Goal: Task Accomplishment & Management: Use online tool/utility

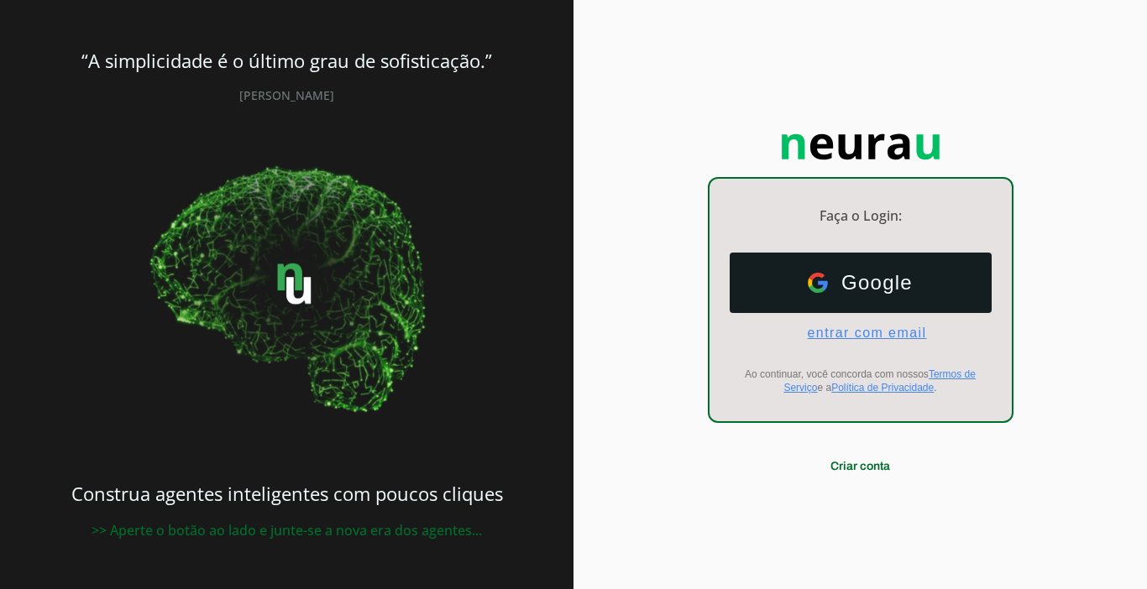
click at [830, 331] on span "entrar com email" at bounding box center [859, 333] width 133 height 15
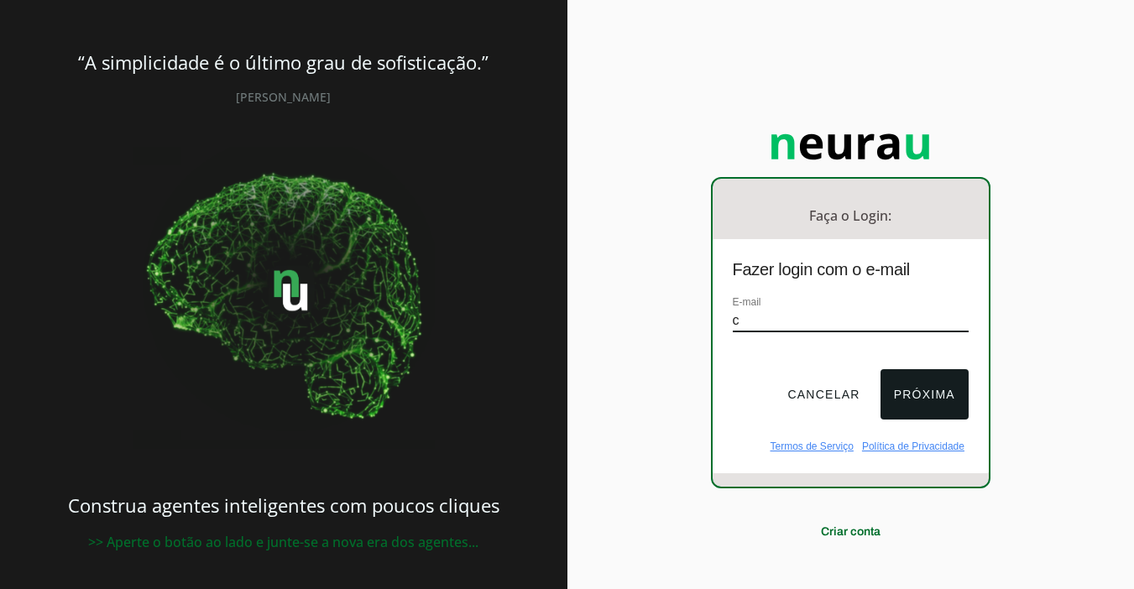
type input "[EMAIL_ADDRESS][DOMAIN_NAME]"
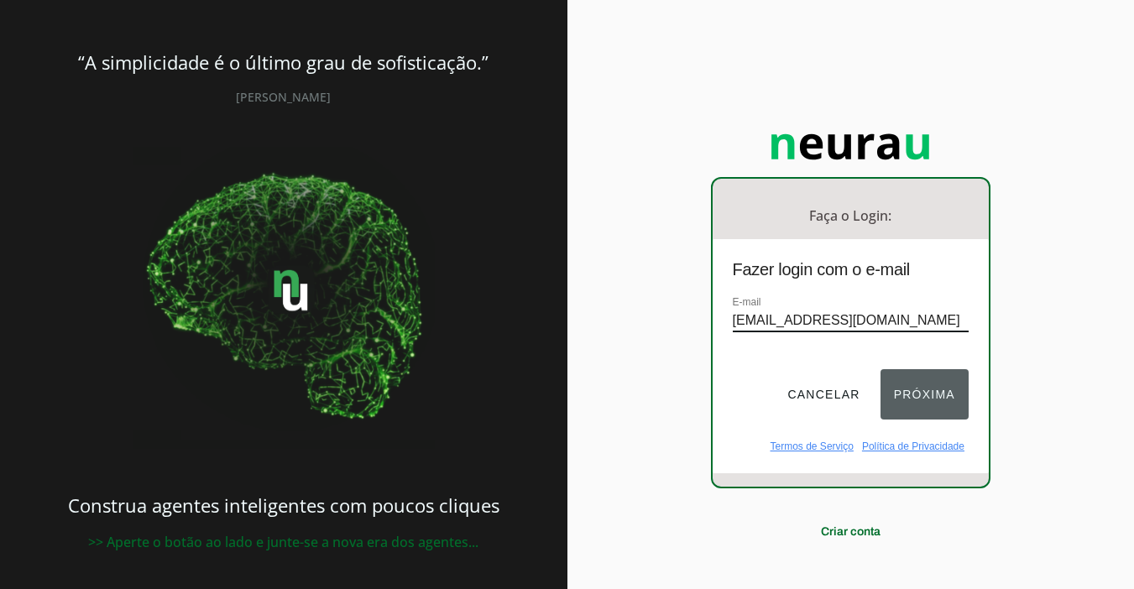
click at [888, 377] on button "Próxima" at bounding box center [925, 394] width 88 height 50
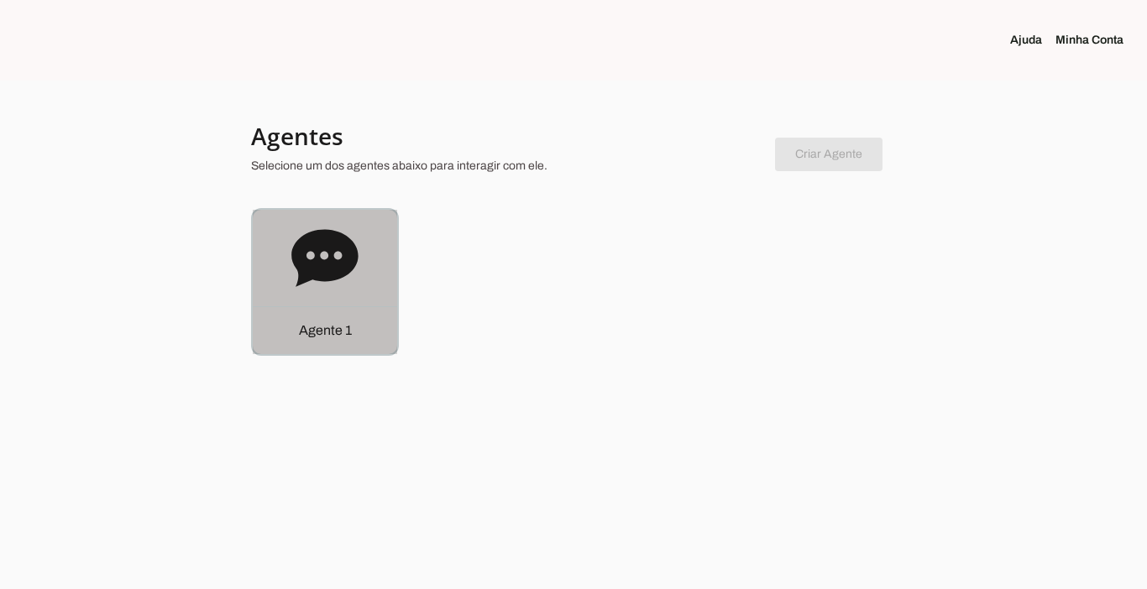
click at [298, 317] on div "Agente 1" at bounding box center [325, 330] width 144 height 48
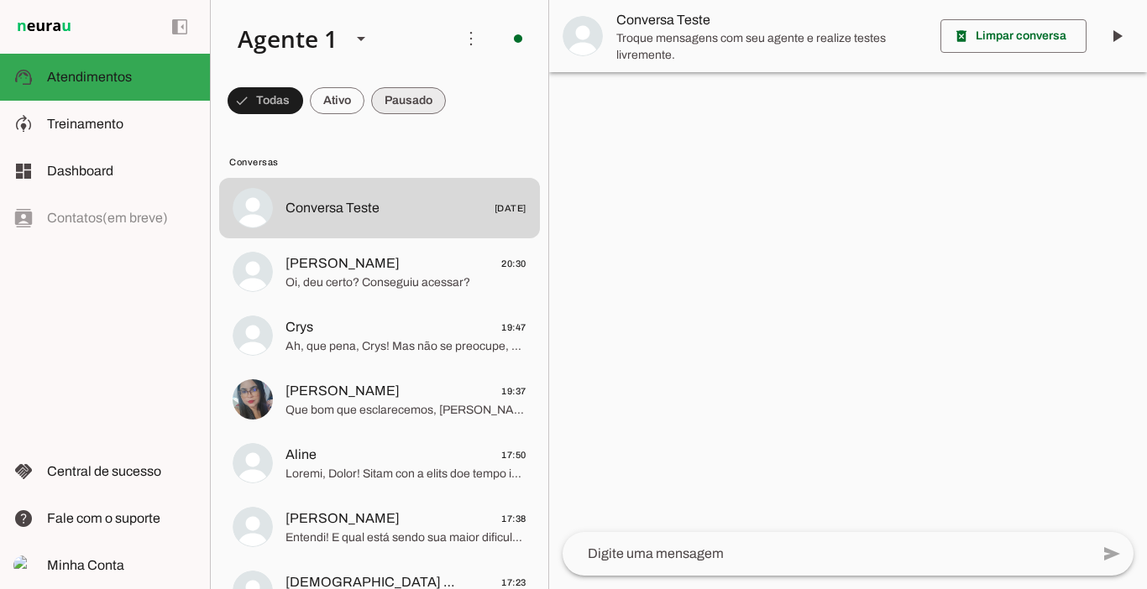
click at [432, 97] on span at bounding box center [408, 101] width 75 height 40
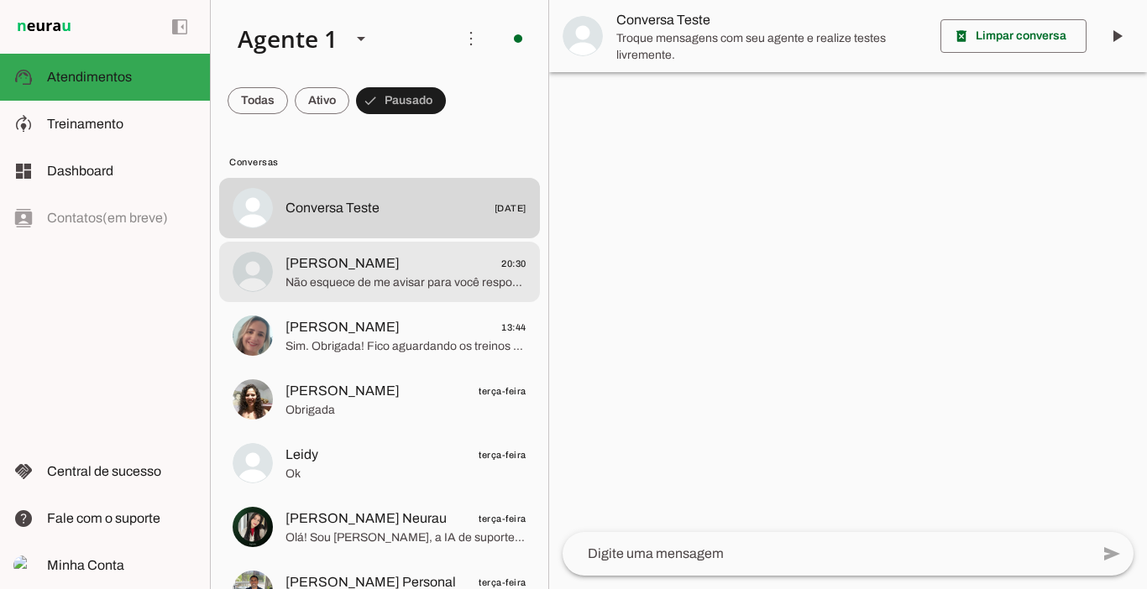
click at [345, 271] on span "[PERSON_NAME]" at bounding box center [342, 263] width 114 height 20
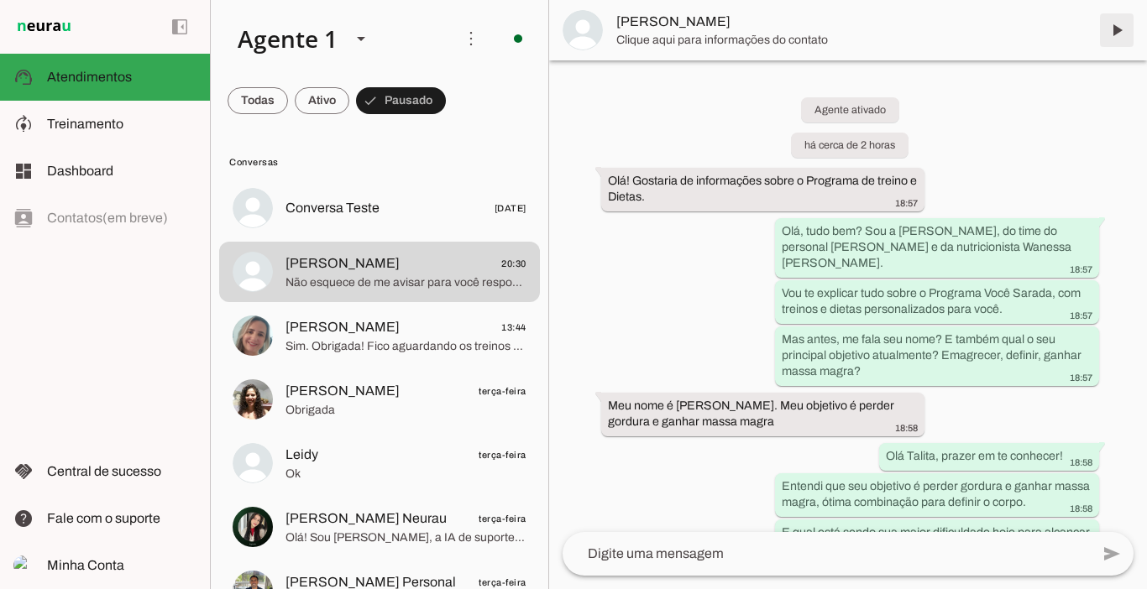
click at [1115, 29] on span at bounding box center [1116, 30] width 40 height 40
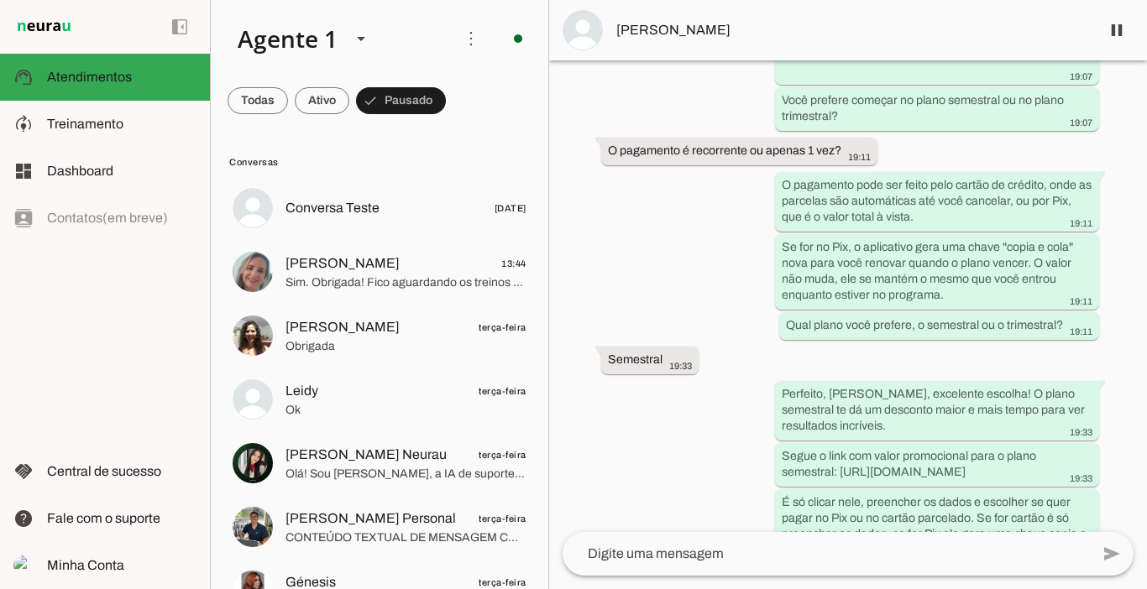
scroll to position [2955, 0]
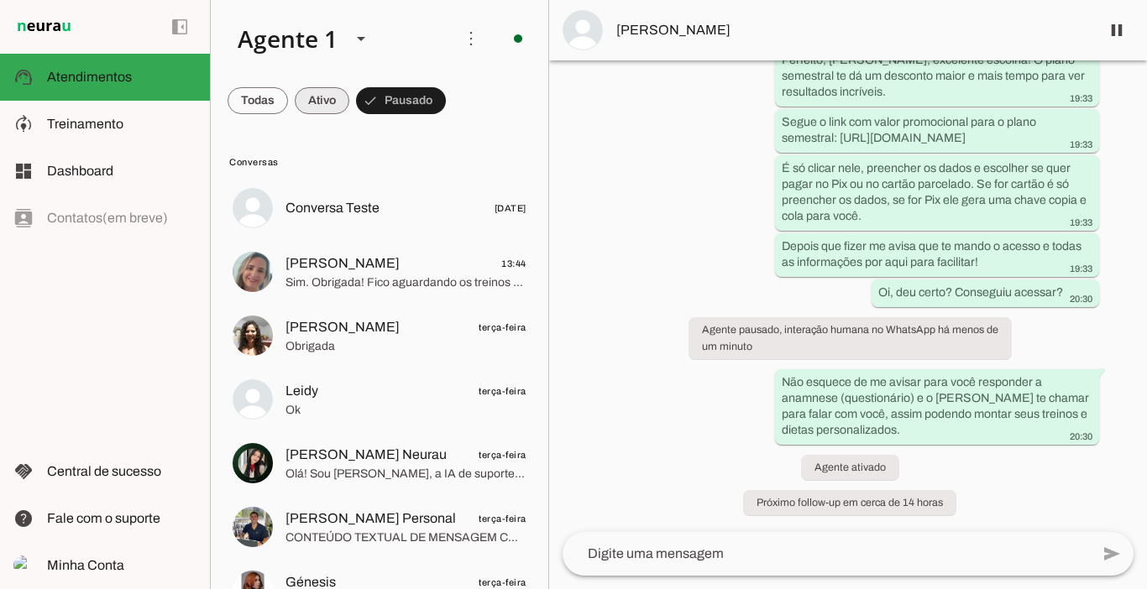
click at [320, 103] on span at bounding box center [322, 101] width 55 height 40
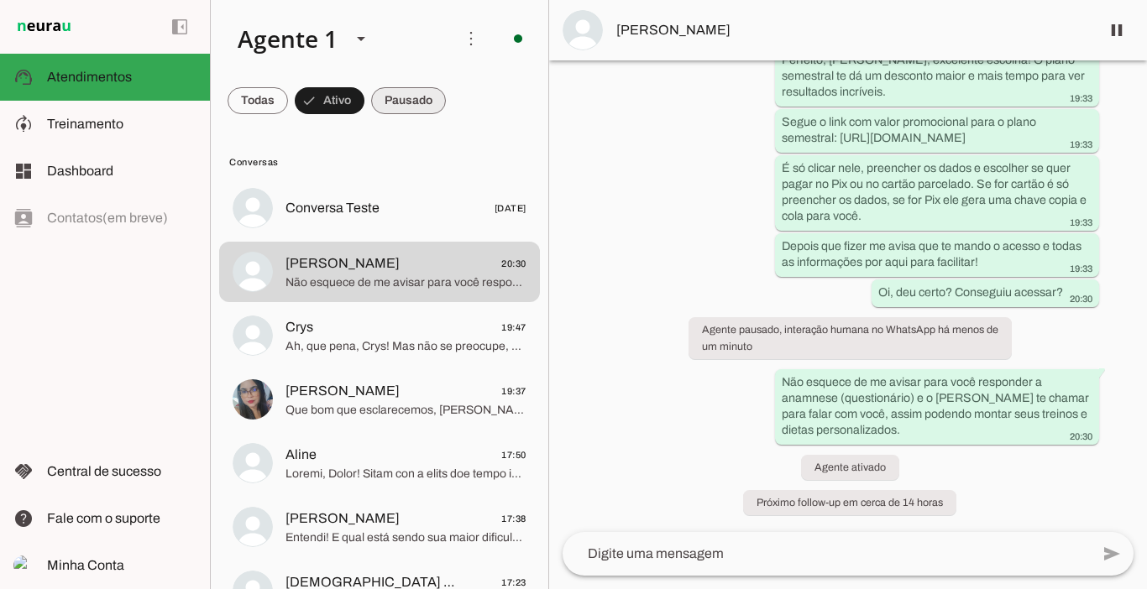
click at [417, 100] on span at bounding box center [408, 101] width 75 height 40
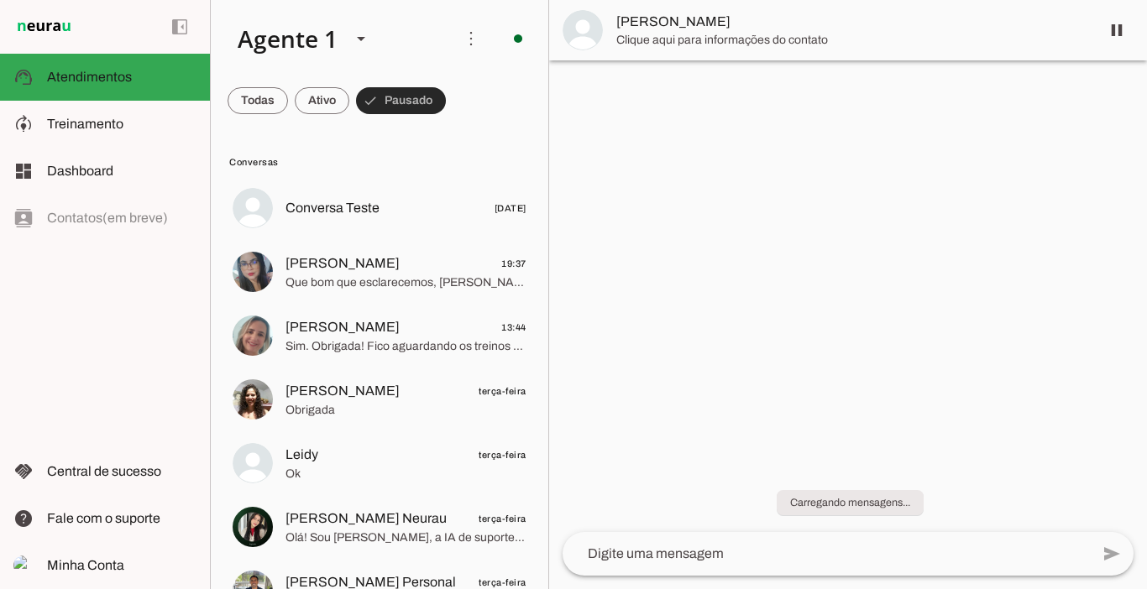
scroll to position [0, 0]
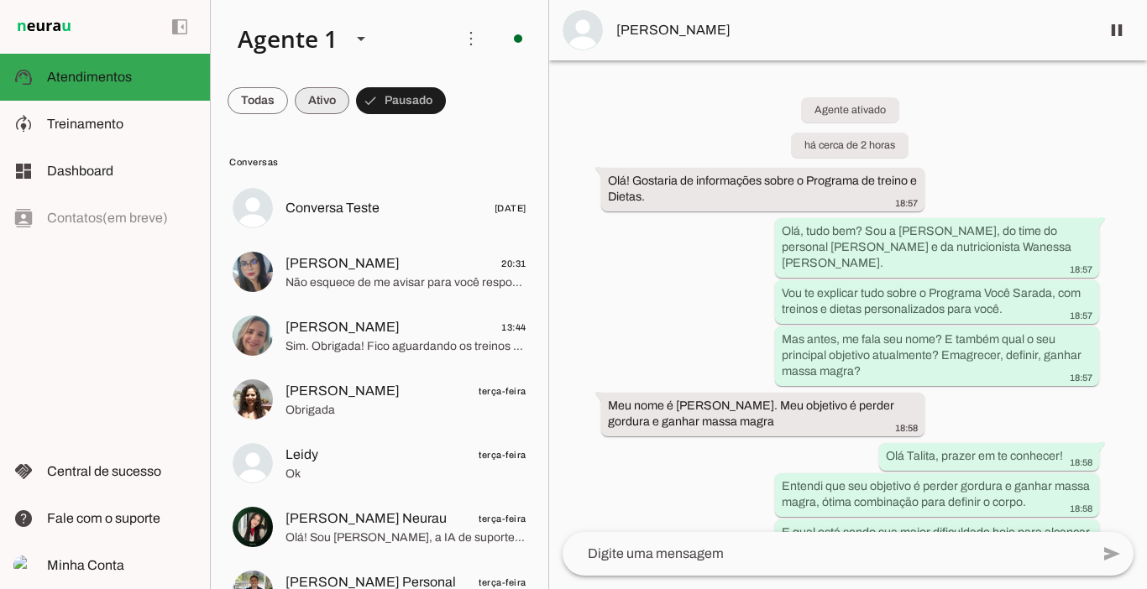
click at [333, 109] on span at bounding box center [322, 101] width 55 height 40
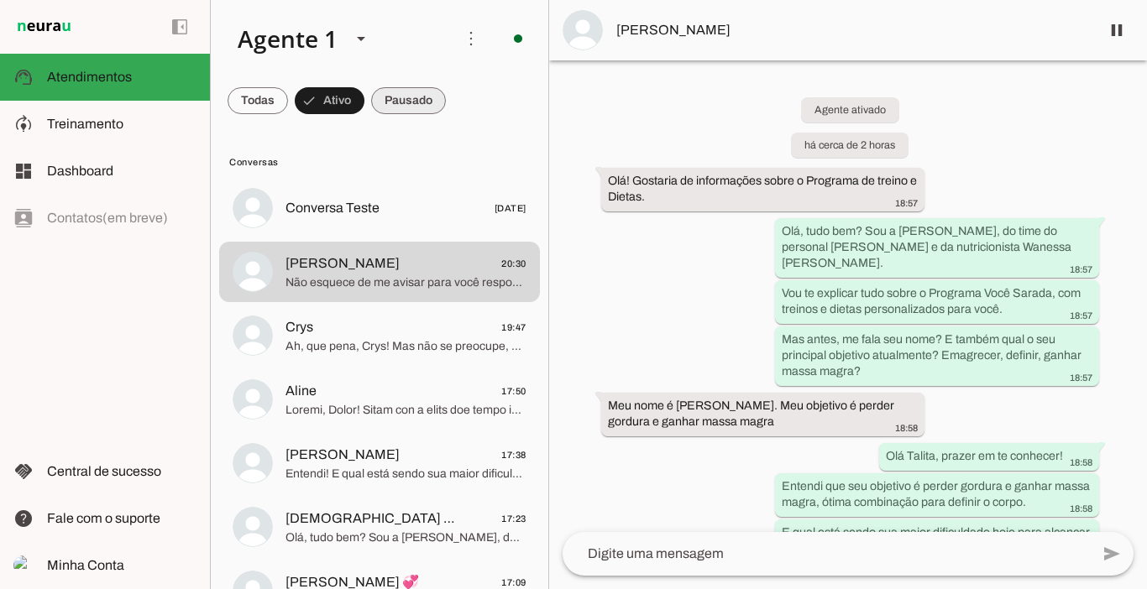
click at [392, 104] on span at bounding box center [408, 101] width 75 height 40
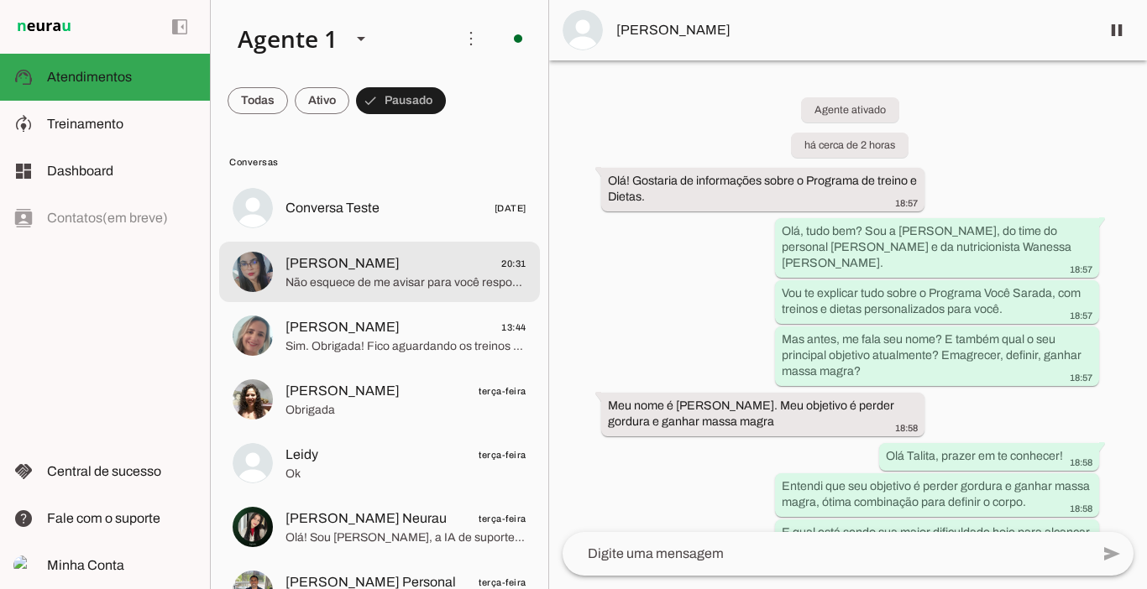
click at [371, 274] on span "Não esquece de me avisar para você responder a anamnese (questionário) e o [PER…" at bounding box center [405, 282] width 241 height 17
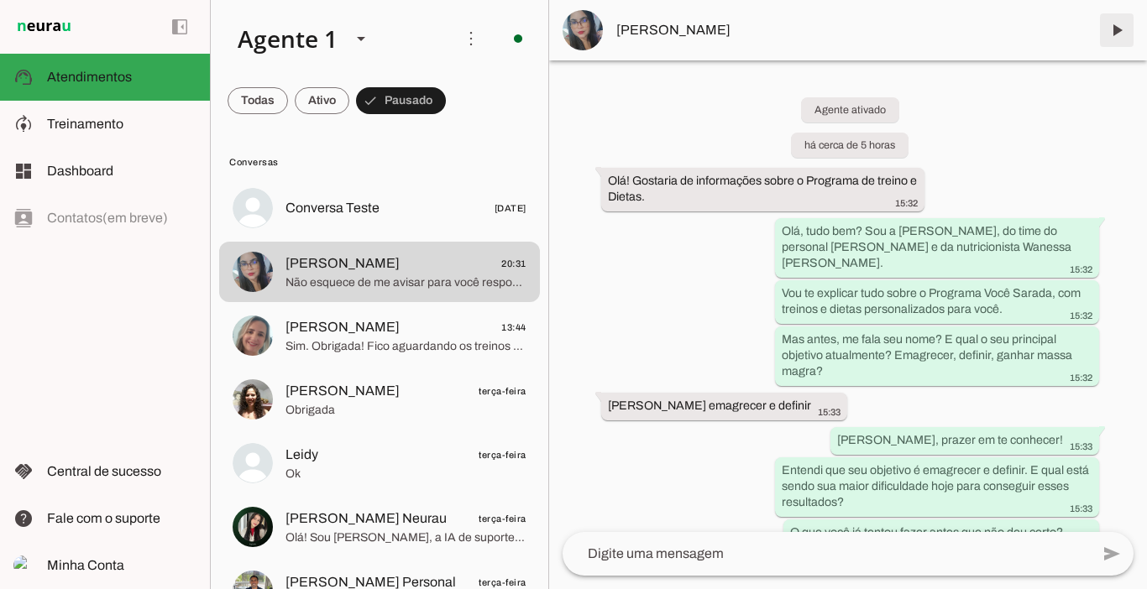
click at [1114, 32] on span at bounding box center [1116, 30] width 40 height 40
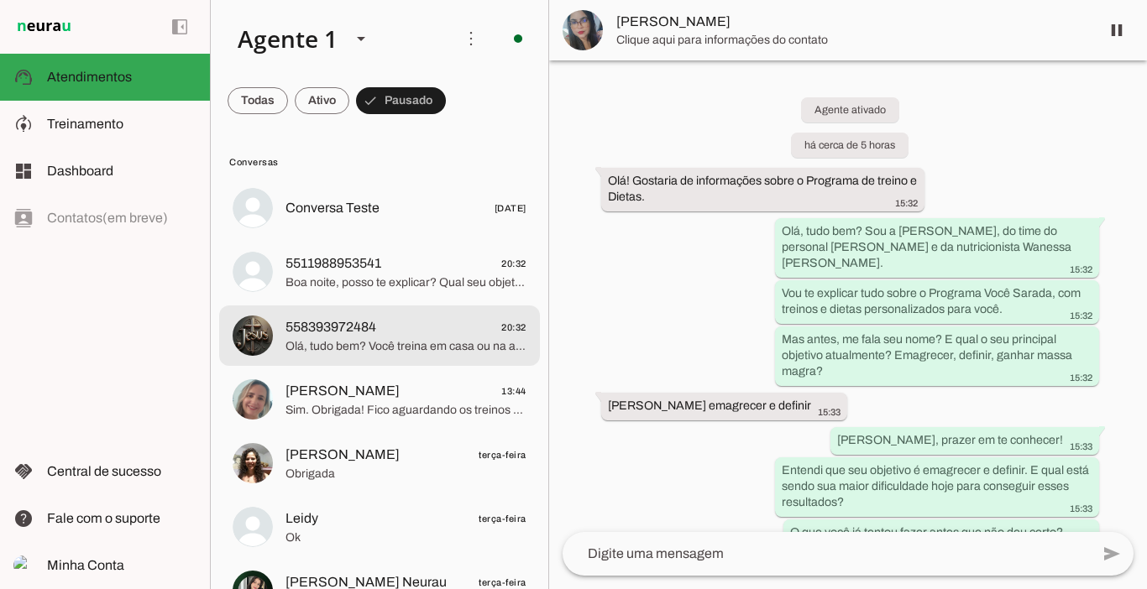
click at [359, 324] on span "558393972484" at bounding box center [330, 327] width 91 height 20
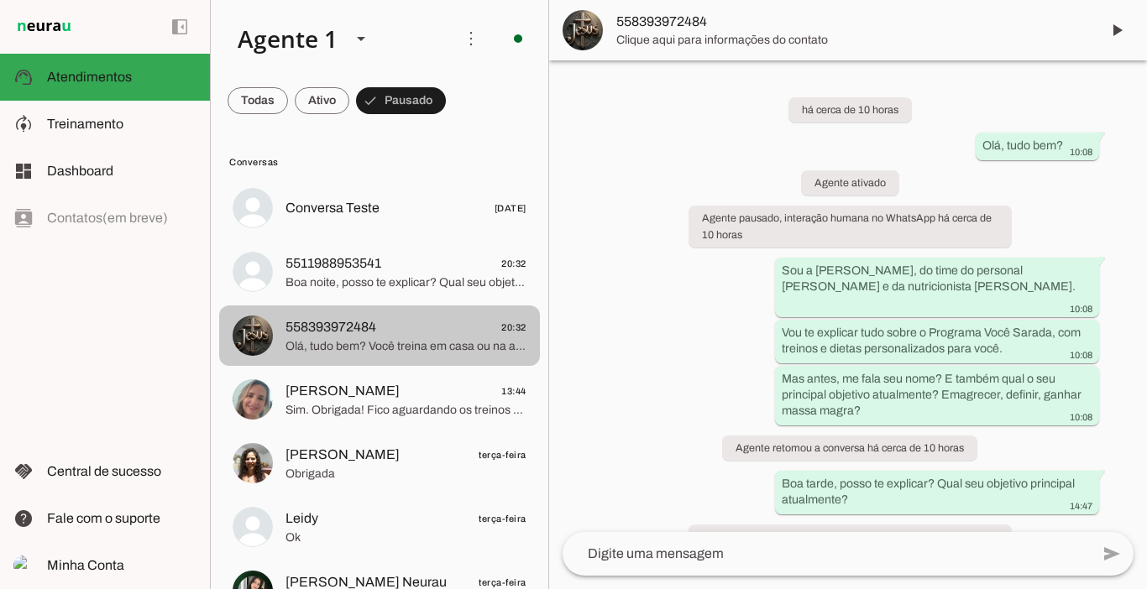
scroll to position [212, 0]
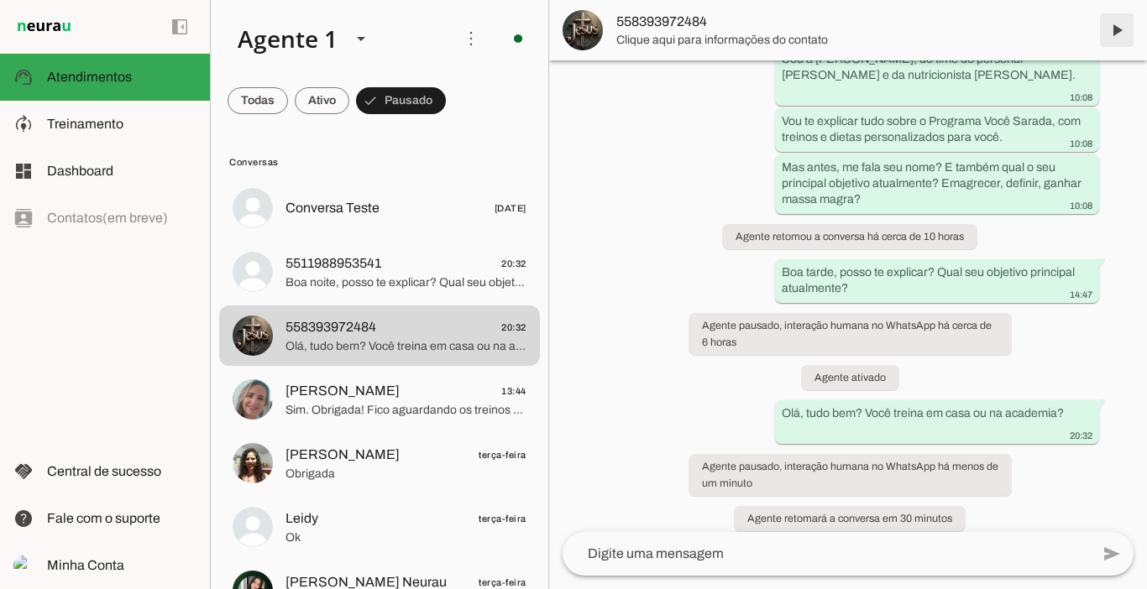
click at [1119, 25] on span at bounding box center [1116, 30] width 40 height 40
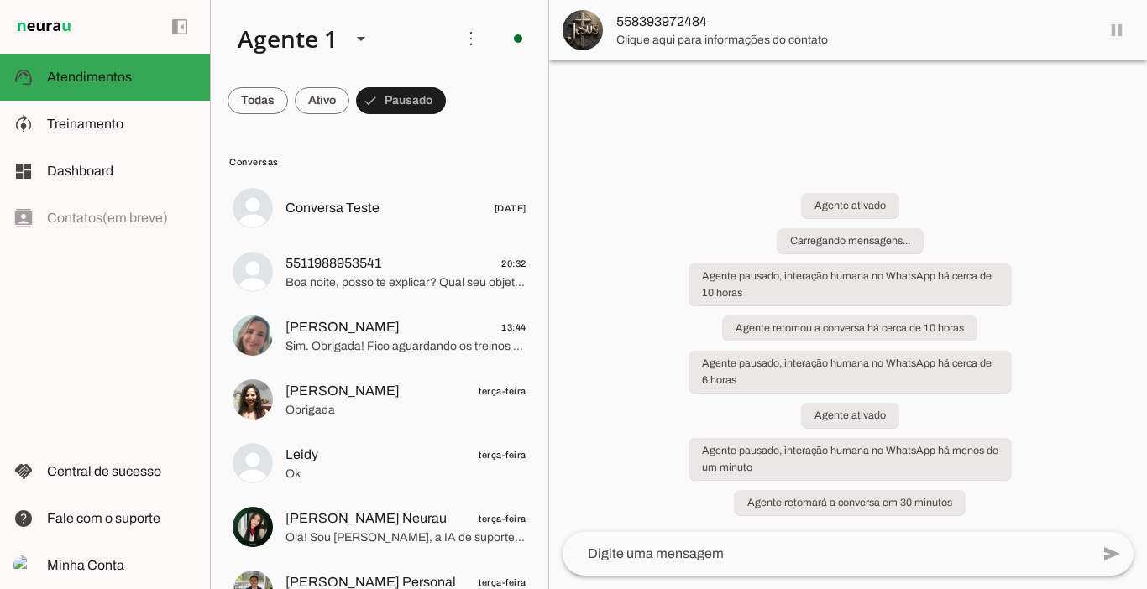
scroll to position [0, 0]
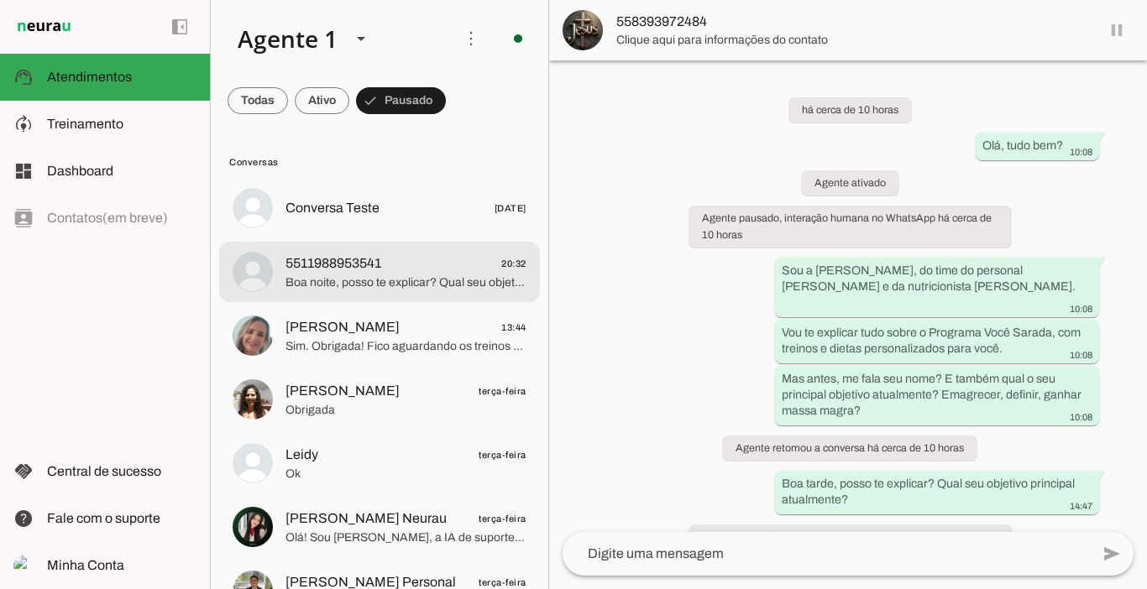
click at [354, 272] on span "5511988953541" at bounding box center [333, 263] width 96 height 20
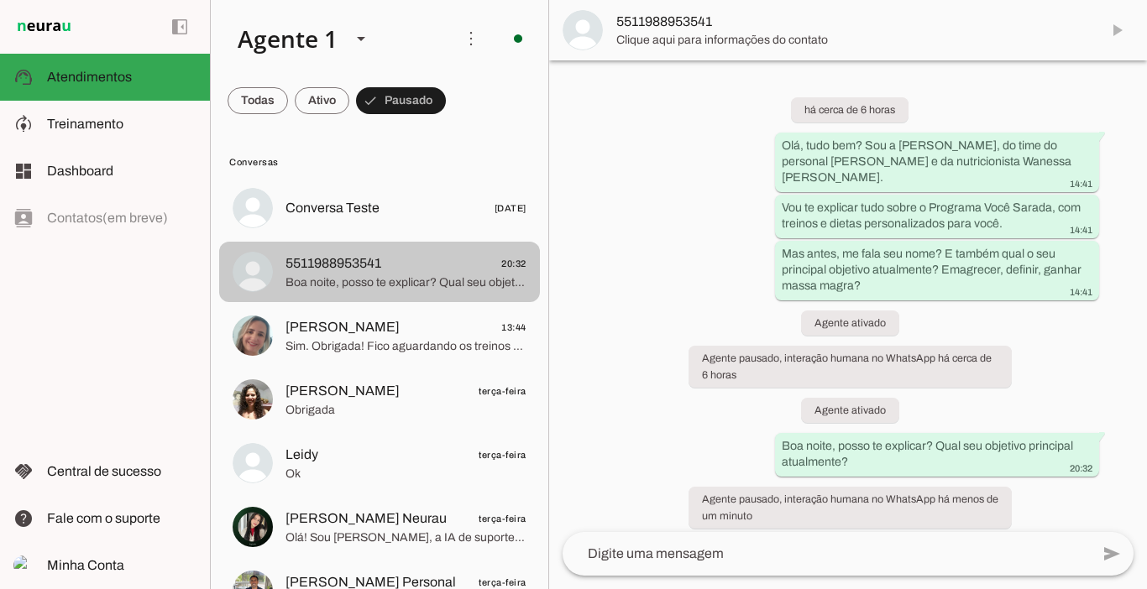
scroll to position [33, 0]
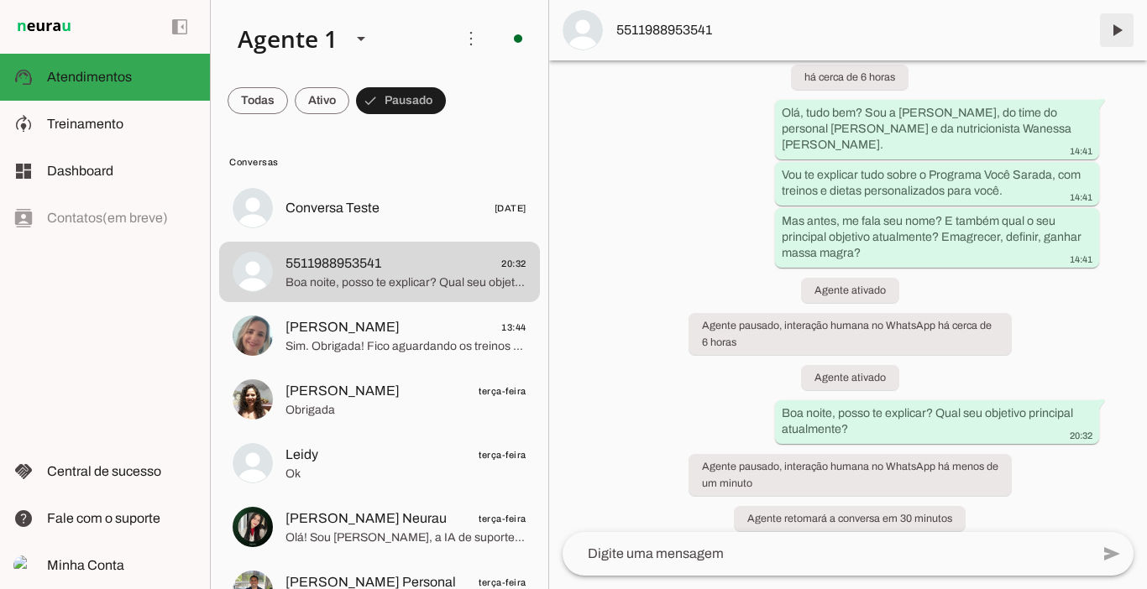
click at [1116, 32] on span at bounding box center [1116, 30] width 40 height 40
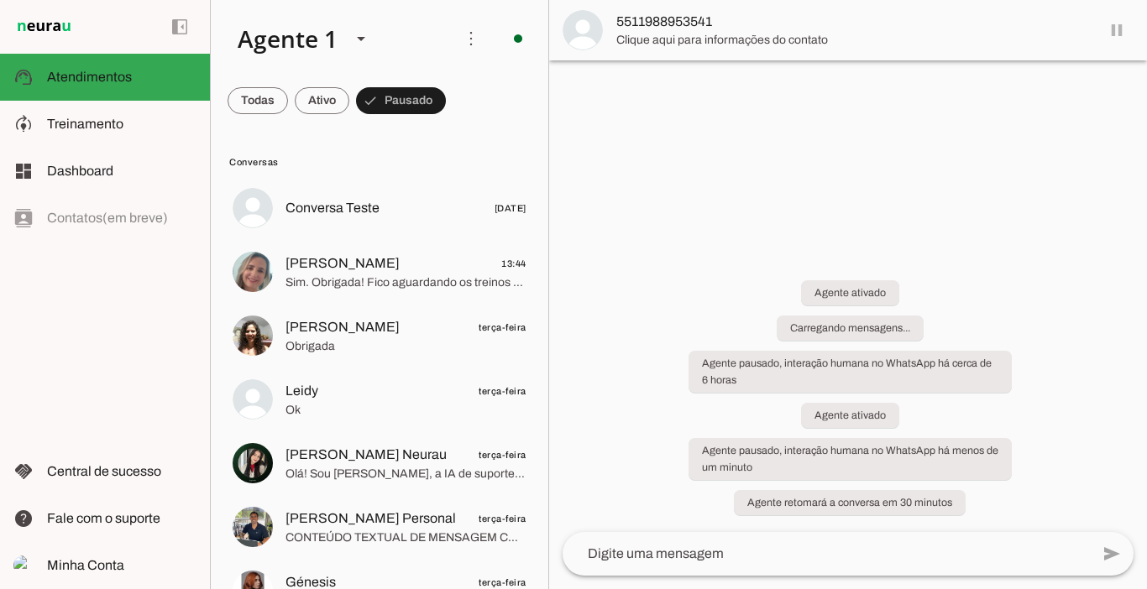
scroll to position [0, 0]
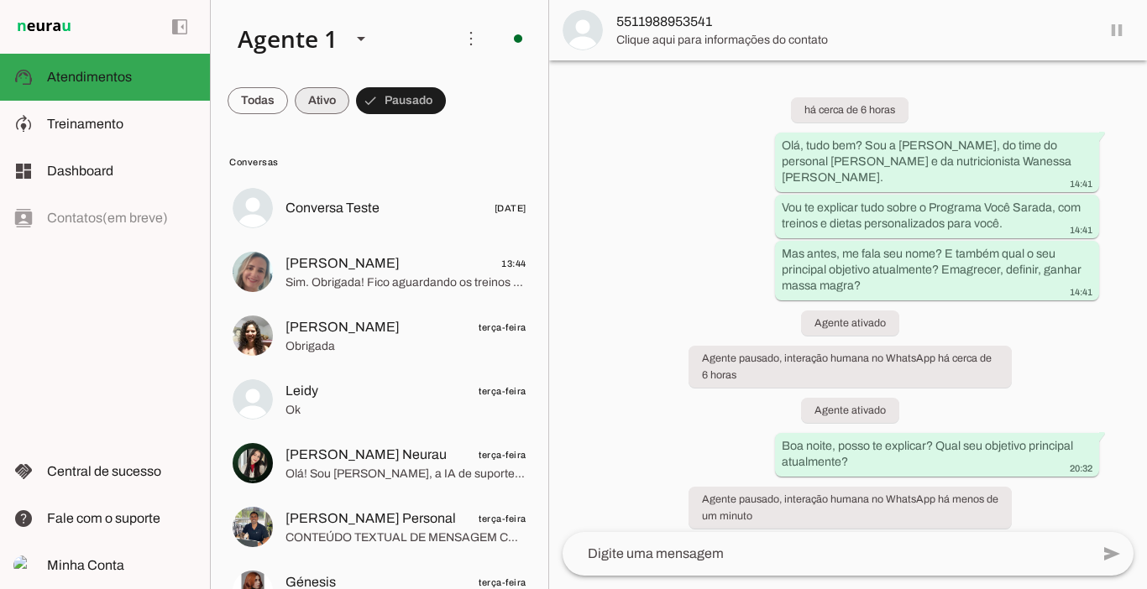
click at [328, 97] on span at bounding box center [322, 101] width 55 height 40
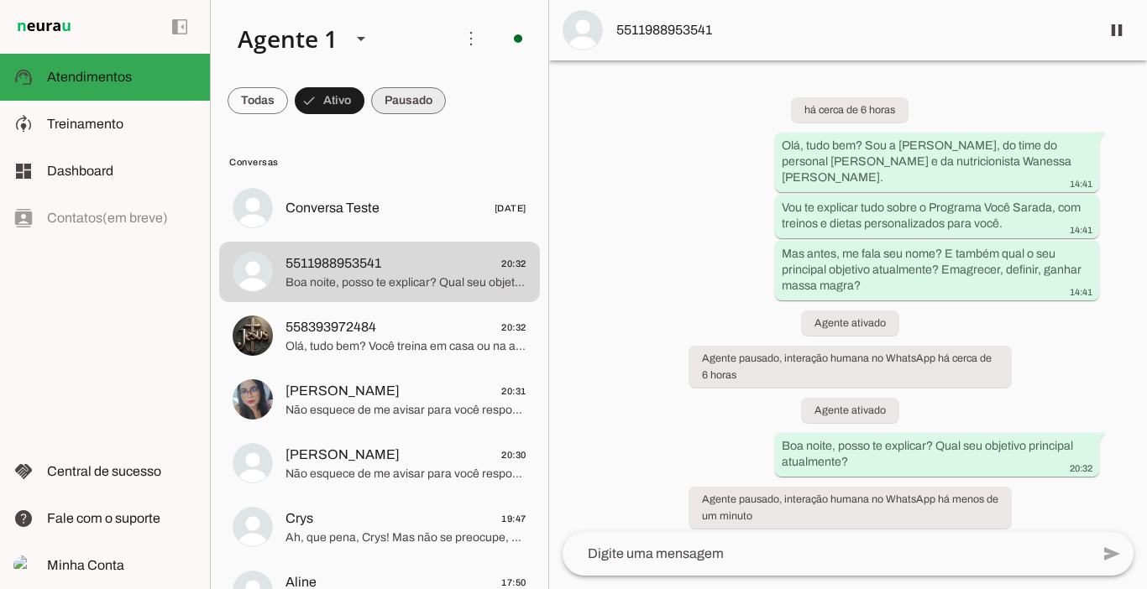
click at [390, 99] on span at bounding box center [408, 101] width 75 height 40
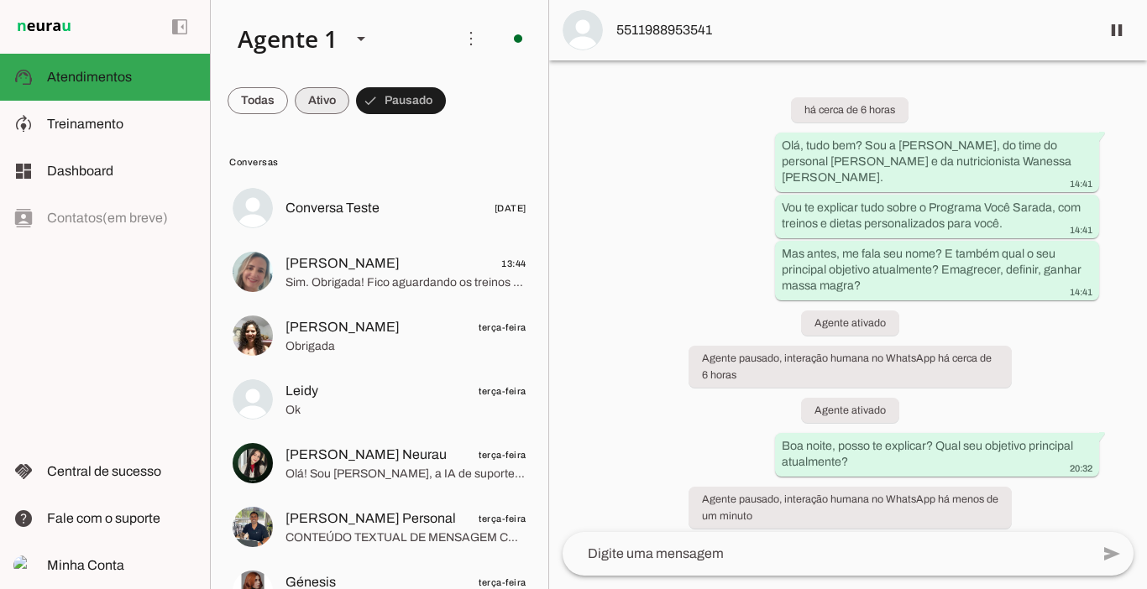
click at [338, 96] on span at bounding box center [322, 101] width 55 height 40
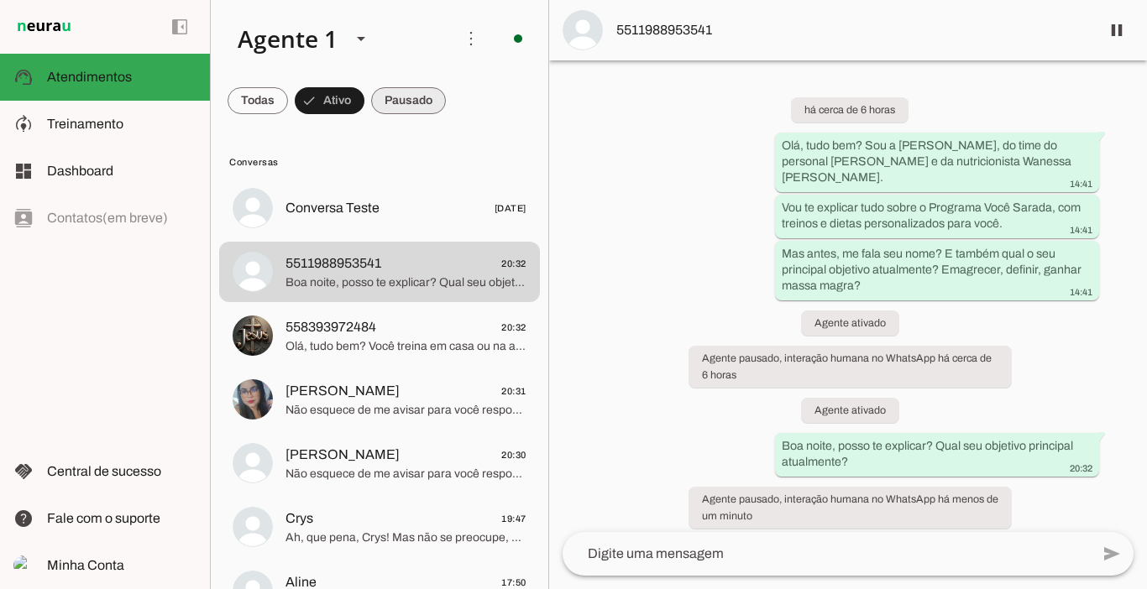
click at [417, 94] on span at bounding box center [408, 101] width 75 height 40
